Goal: Information Seeking & Learning: Understand process/instructions

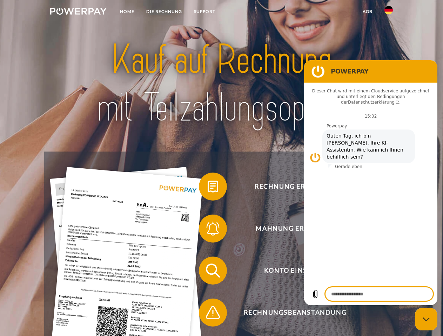
type textarea "*"
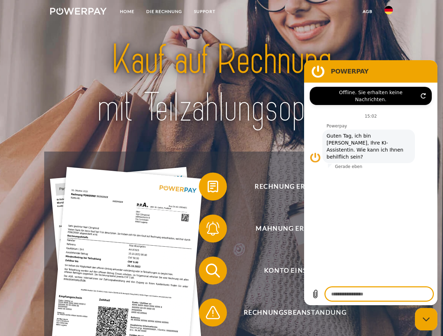
click at [78, 12] on img at bounding box center [78, 11] width 56 height 7
click at [388, 12] on img at bounding box center [388, 10] width 8 height 8
click at [367, 12] on link "agb" at bounding box center [367, 11] width 22 height 13
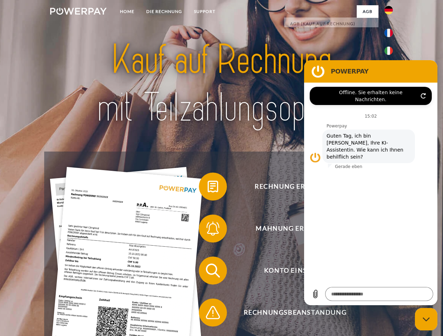
click at [207, 188] on span at bounding box center [202, 186] width 35 height 35
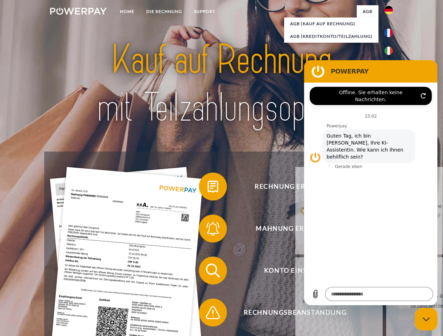
click at [207, 230] on span at bounding box center [202, 228] width 35 height 35
click at [386, 272] on link "Bis wann muss die Rechnung bezahlt werden?" at bounding box center [429, 302] width 87 height 88
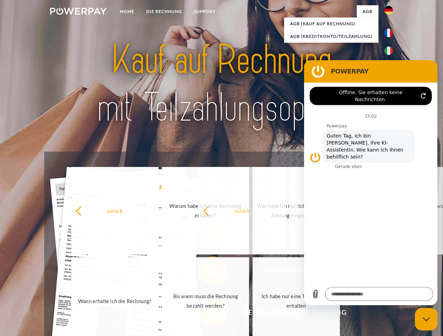
click at [207, 314] on span at bounding box center [202, 312] width 35 height 35
